Goal: Task Accomplishment & Management: Manage account settings

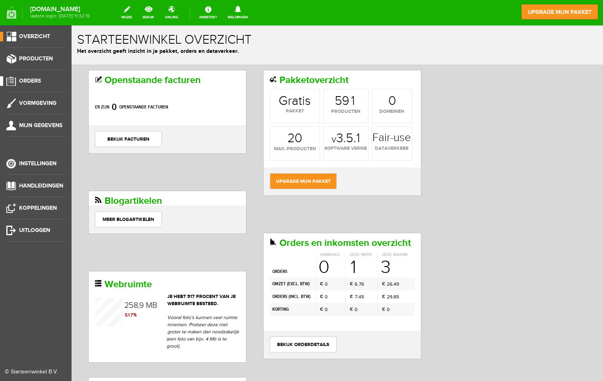
click at [27, 81] on span "Orders" at bounding box center [30, 81] width 22 height 7
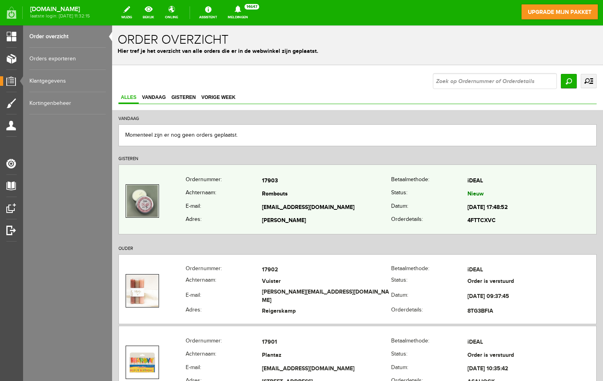
click at [226, 210] on th "E-mail:" at bounding box center [224, 208] width 76 height 14
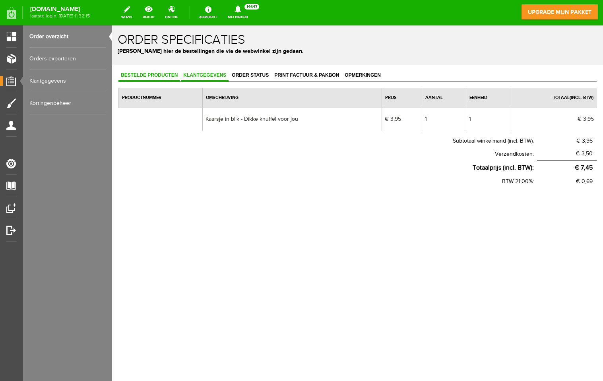
click at [198, 77] on span "Klantgegevens" at bounding box center [205, 75] width 48 height 6
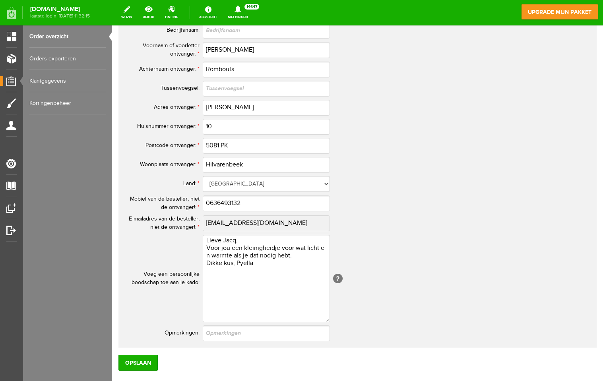
scroll to position [421, 0]
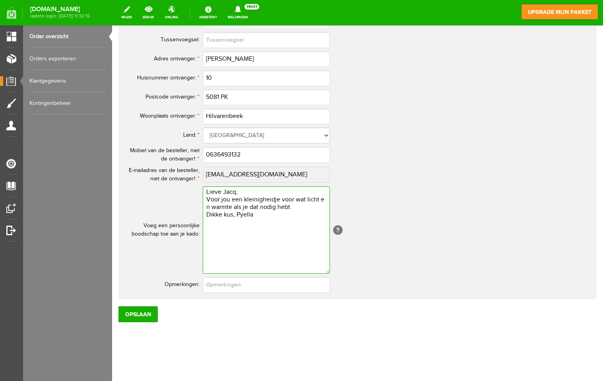
drag, startPoint x: 257, startPoint y: 208, endPoint x: 268, endPoint y: 222, distance: 17.2
click at [268, 222] on textarea "Lieve Jacq, Voor jou een kleinigheidje voor wat licht en warmte als je dat nodi…" at bounding box center [266, 230] width 127 height 87
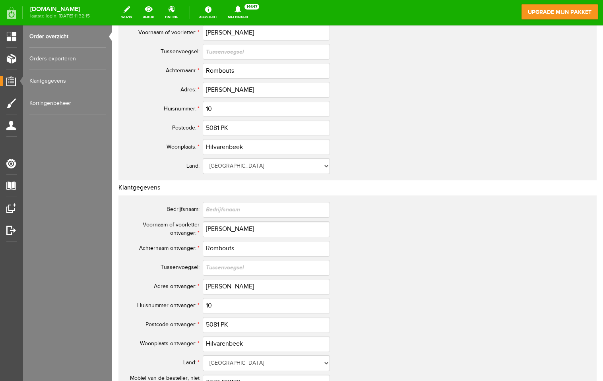
scroll to position [173, 0]
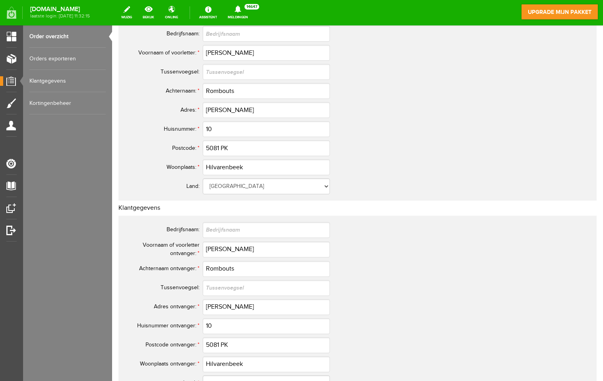
click at [50, 34] on link "Order overzicht" at bounding box center [67, 36] width 76 height 22
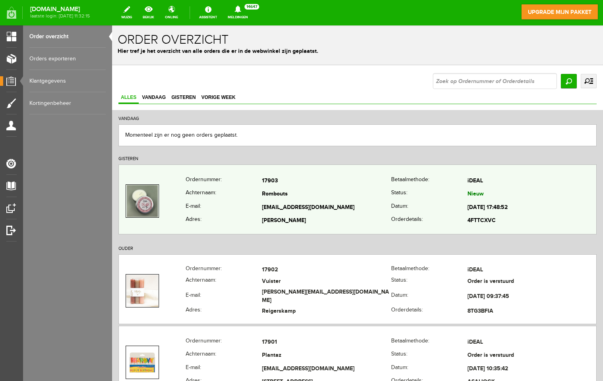
click at [323, 189] on td "Rombouts" at bounding box center [326, 195] width 129 height 14
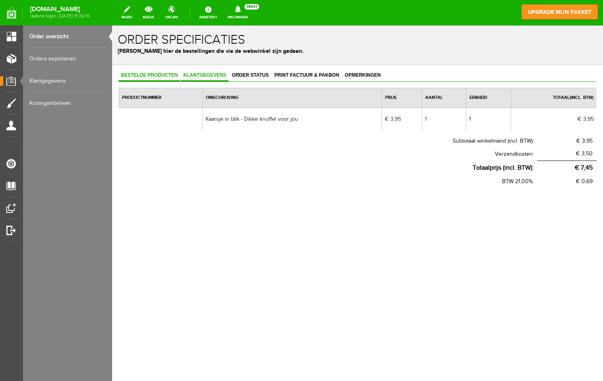
click at [211, 76] on span "Klantgegevens" at bounding box center [205, 75] width 48 height 6
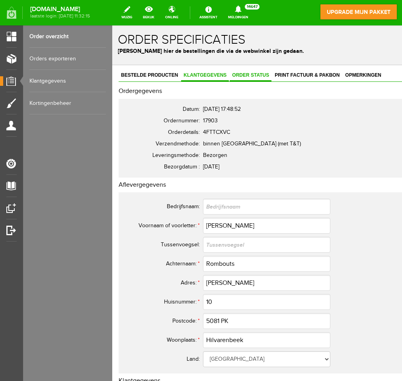
click at [245, 73] on span "Order status" at bounding box center [250, 75] width 42 height 6
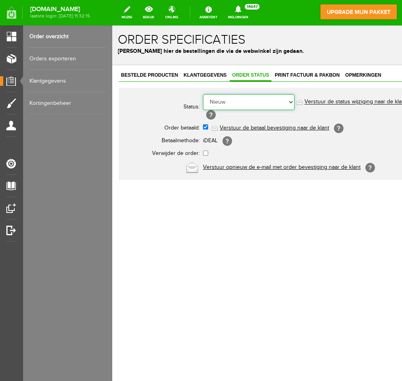
select select "5"
click option "Order is verstuurd" at bounding box center [112, 25] width 0 height 0
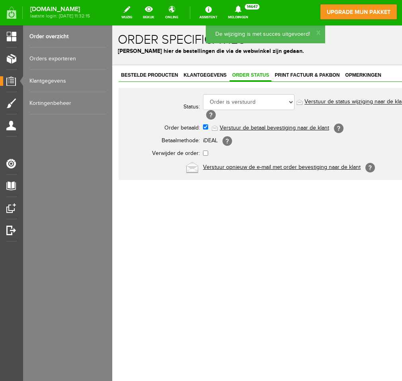
click at [325, 101] on link "Verstuur de status wijziging naar de klant" at bounding box center [355, 102] width 102 height 6
